Goal: Register for event/course

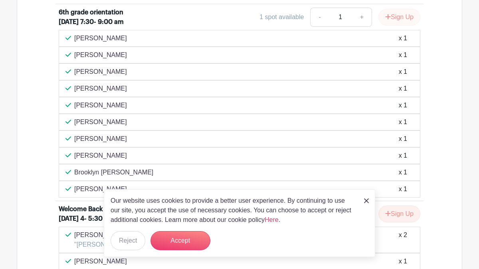
scroll to position [370, 0]
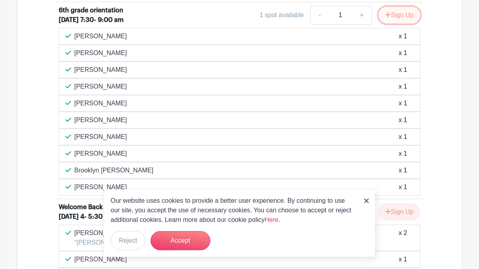
click at [392, 20] on button "Sign Up" at bounding box center [399, 15] width 42 height 17
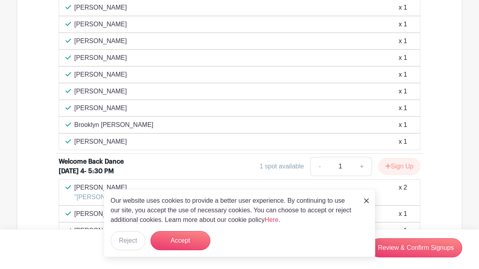
scroll to position [416, 0]
click at [189, 245] on button "Accept" at bounding box center [180, 240] width 60 height 19
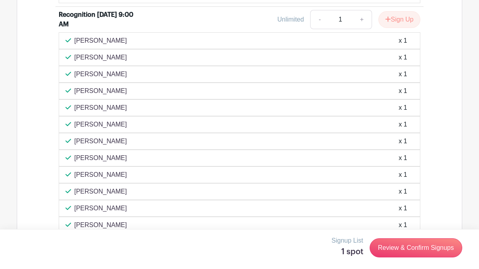
scroll to position [1921, 0]
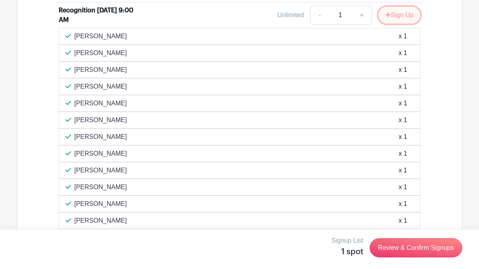
click at [396, 24] on button "Sign Up" at bounding box center [399, 15] width 42 height 17
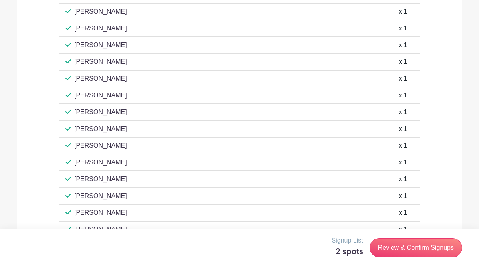
scroll to position [1947, 0]
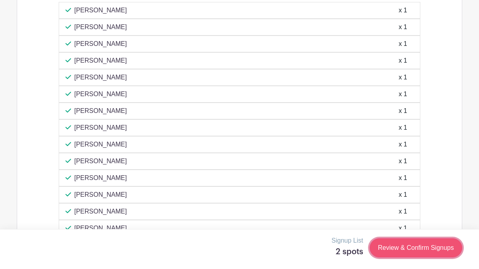
click at [422, 251] on link "Review & Confirm Signups" at bounding box center [416, 247] width 93 height 19
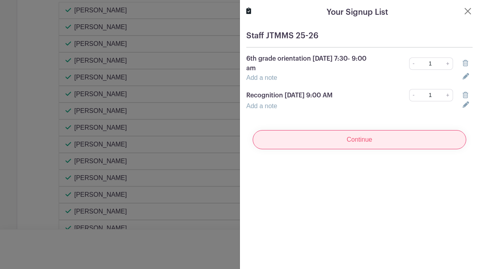
click at [373, 146] on input "Continue" at bounding box center [360, 139] width 214 height 19
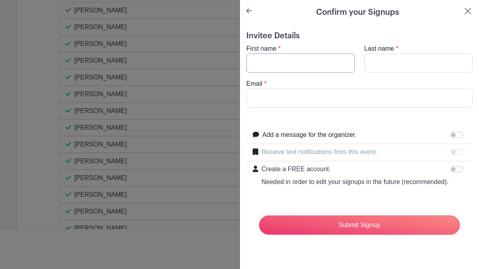
click at [314, 64] on input "First name" at bounding box center [300, 62] width 109 height 19
type input "[PERSON_NAME]"
click at [306, 95] on input "[PERSON_NAME]" at bounding box center [359, 98] width 226 height 19
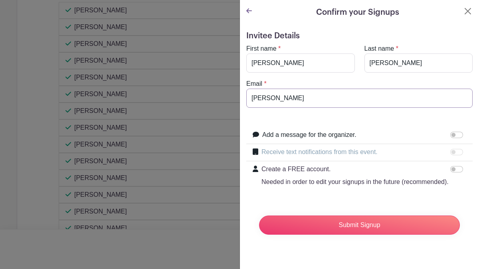
type input "[EMAIL_ADDRESS][DOMAIN_NAME]"
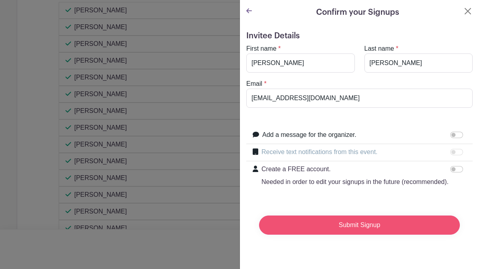
click at [353, 225] on input "Submit Signup" at bounding box center [359, 225] width 201 height 19
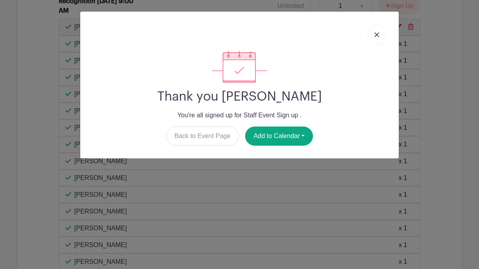
scroll to position [1980, 0]
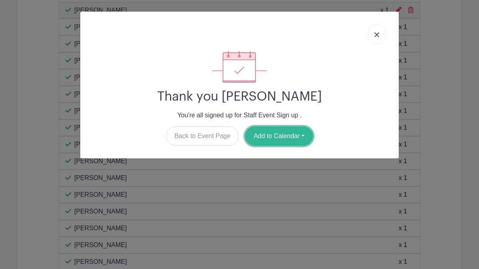
click at [279, 136] on button "Add to Calendar" at bounding box center [279, 136] width 68 height 19
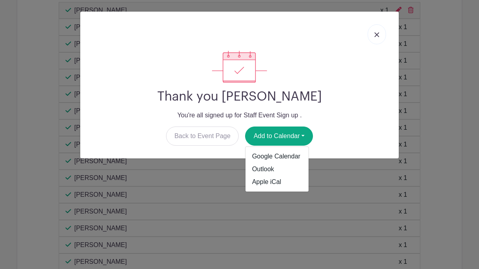
click at [370, 91] on h2 "Thank you [PERSON_NAME]" at bounding box center [240, 96] width 306 height 15
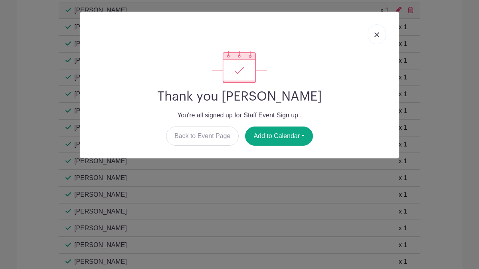
click at [379, 34] on link at bounding box center [377, 34] width 18 height 20
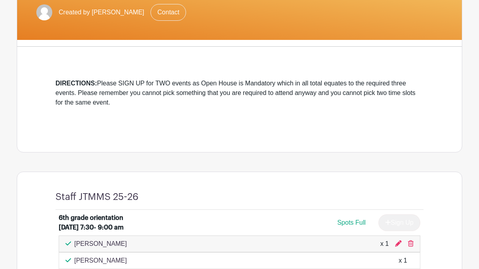
scroll to position [155, 0]
